Goal: Task Accomplishment & Management: Manage account settings

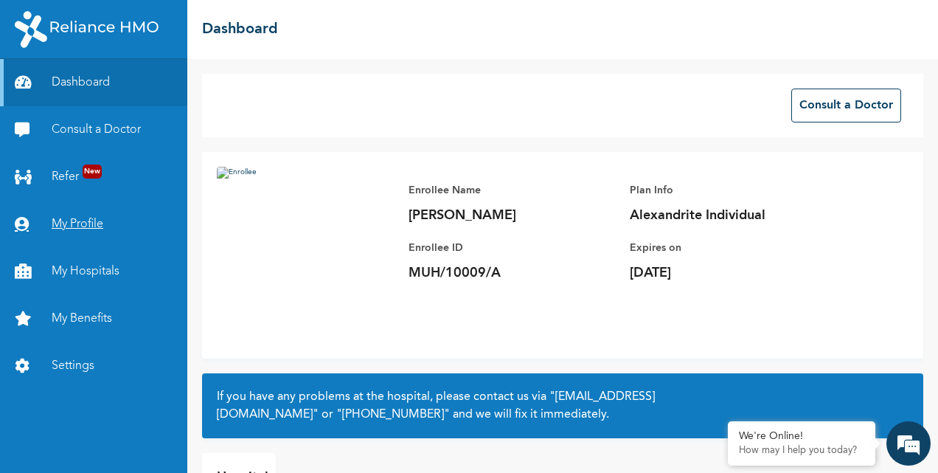
click at [95, 218] on link "My Profile" at bounding box center [93, 224] width 187 height 47
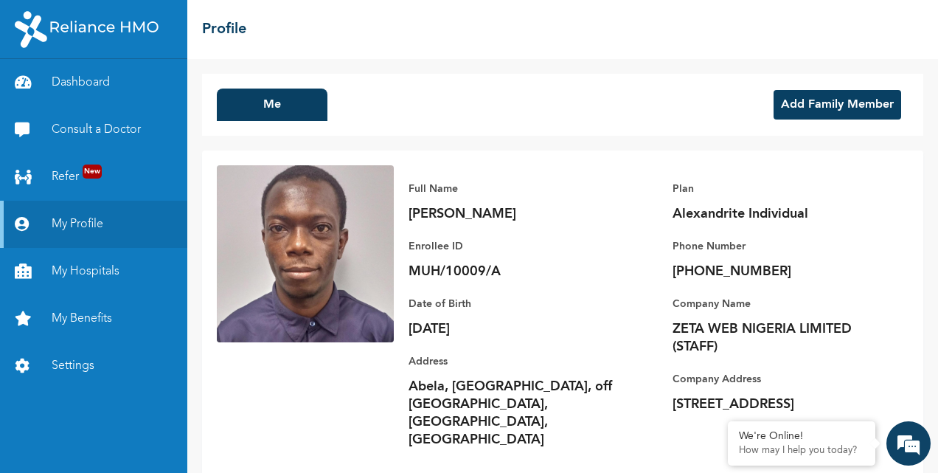
click at [355, 106] on div "Me Add Family Member" at bounding box center [562, 105] width 721 height 62
click at [268, 101] on button "Me" at bounding box center [272, 104] width 111 height 32
click at [818, 102] on button "Add Family Member" at bounding box center [837, 104] width 128 height 29
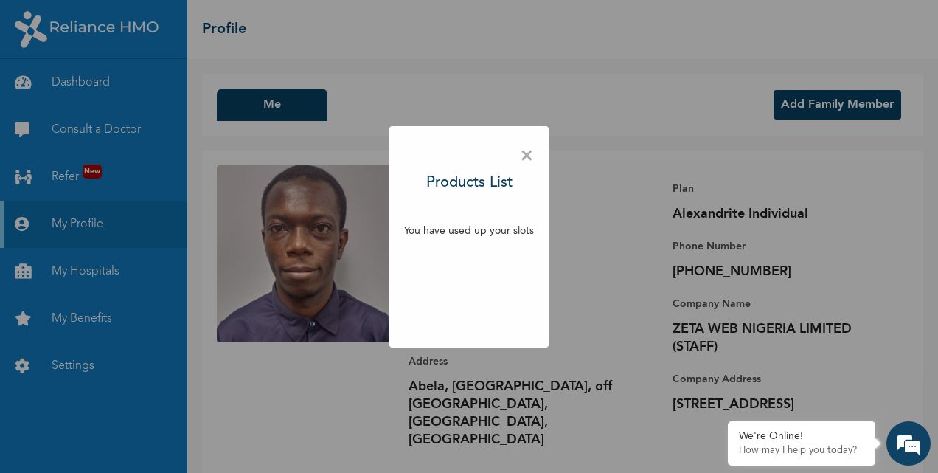
click at [490, 183] on h3 "Products List" at bounding box center [469, 183] width 86 height 22
click at [525, 153] on span "×" at bounding box center [527, 156] width 14 height 31
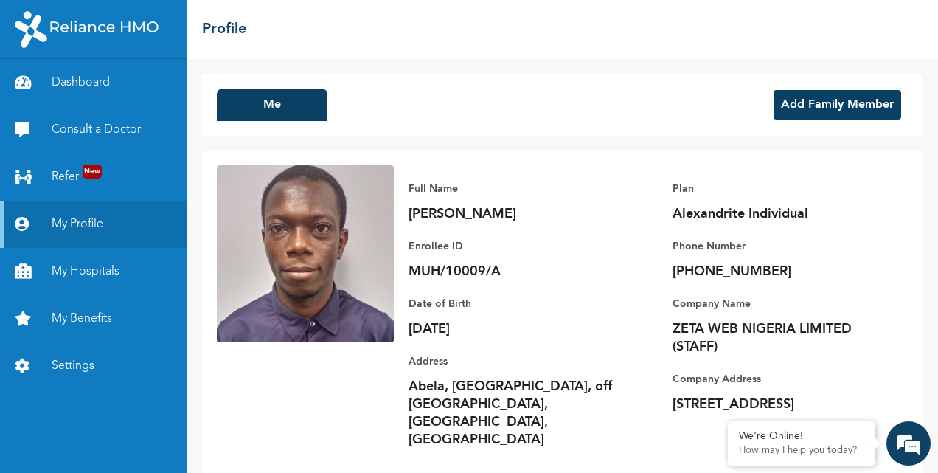
click at [832, 109] on button "Add Family Member" at bounding box center [837, 104] width 128 height 29
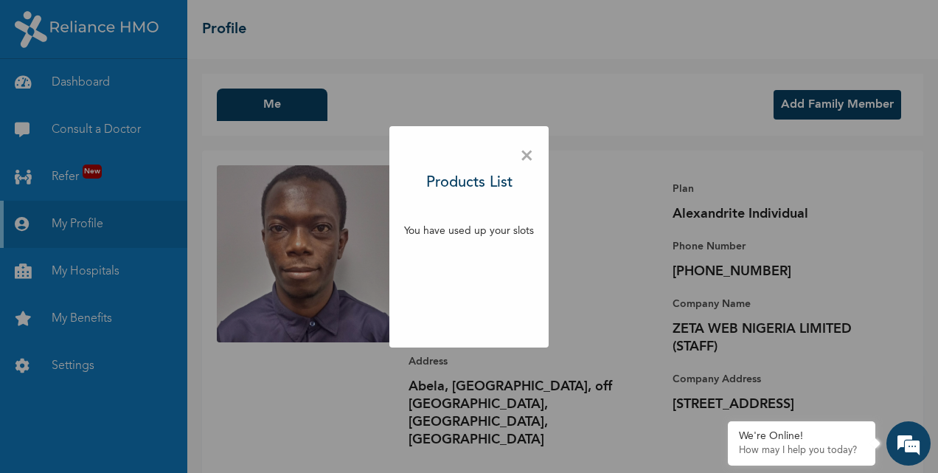
click at [527, 158] on span "×" at bounding box center [527, 156] width 14 height 31
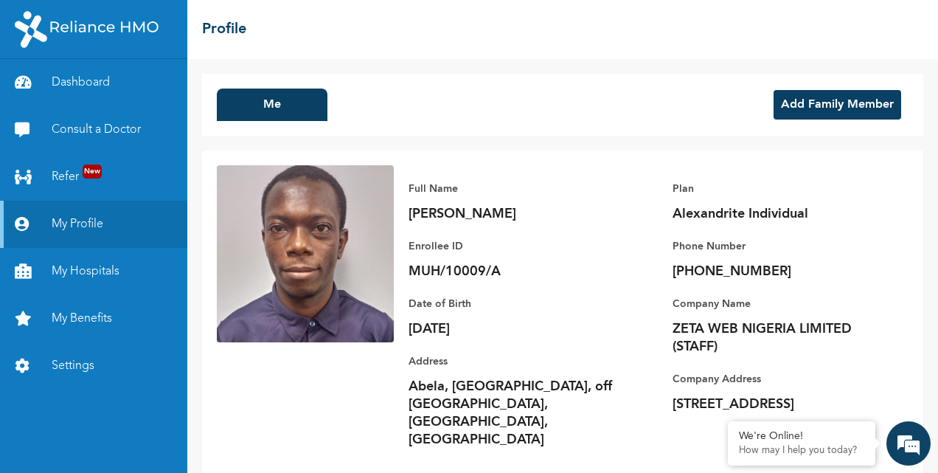
click at [799, 254] on p "Phone Number" at bounding box center [775, 246] width 206 height 18
click at [104, 311] on link "My Benefits" at bounding box center [93, 318] width 187 height 47
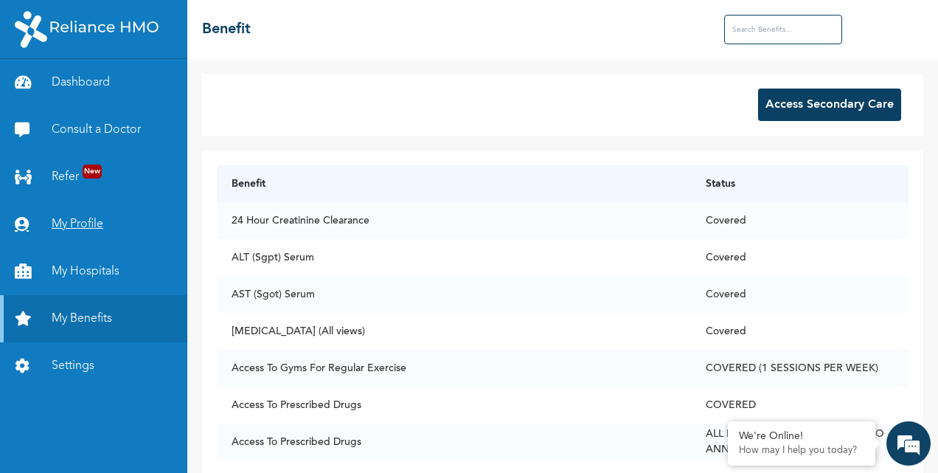
click at [80, 217] on link "My Profile" at bounding box center [93, 224] width 187 height 47
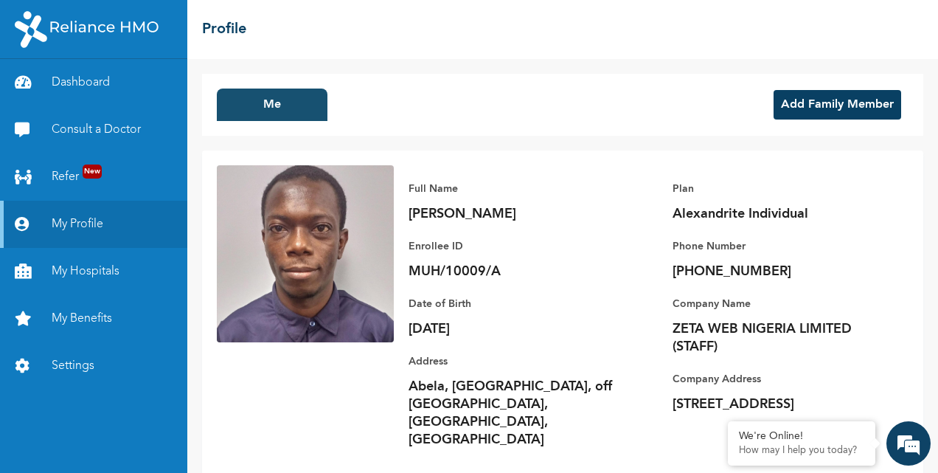
click at [286, 110] on button "Me" at bounding box center [272, 104] width 111 height 32
click at [926, 227] on div "Me Add Family Member Full Name Mayowa Ajala Enrollee ID MUH/10009/A Plan Alexan…" at bounding box center [562, 266] width 750 height 414
click at [721, 285] on div "Company Name ZETA WEB NIGERIA LIMITED (STAFF) Company Address 32 providence str…" at bounding box center [775, 364] width 206 height 168
click at [70, 78] on link "Dashboard" at bounding box center [93, 82] width 187 height 47
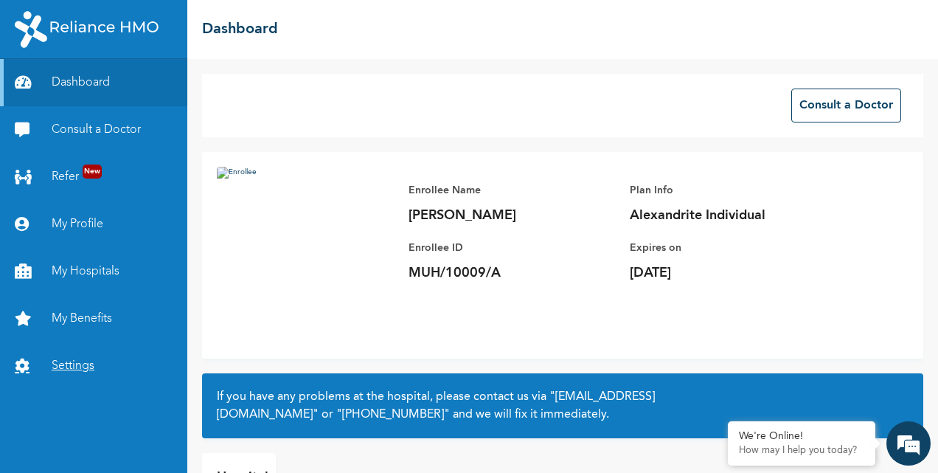
click at [80, 362] on link "Settings" at bounding box center [93, 365] width 187 height 47
